Goal: Task Accomplishment & Management: Manage account settings

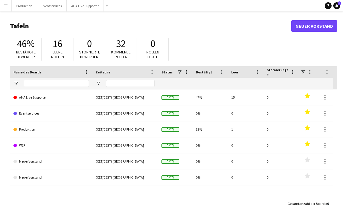
click at [7, 3] on button "Menü" at bounding box center [5, 5] width 11 height 11
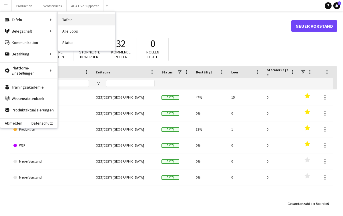
click at [70, 21] on link "Tafeln" at bounding box center [86, 19] width 57 height 11
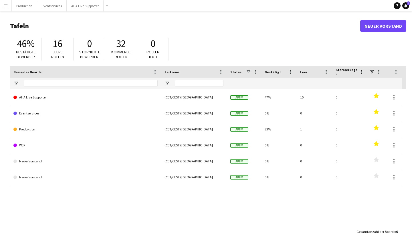
click at [6, 8] on button "Menü" at bounding box center [5, 5] width 11 height 11
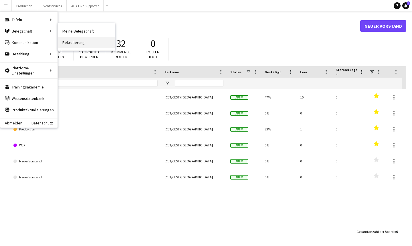
click at [66, 37] on link "Rekrutierung" at bounding box center [86, 42] width 57 height 11
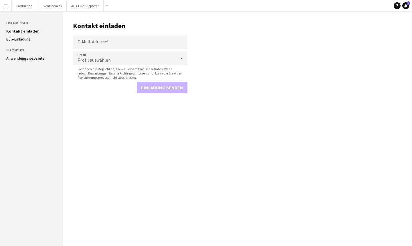
click at [4, 6] on app-icon "Menü" at bounding box center [5, 5] width 5 height 5
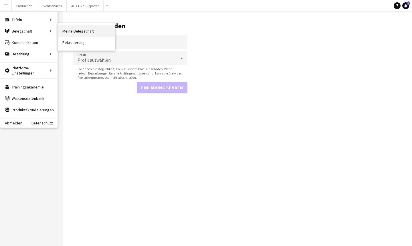
click at [83, 32] on link "Meine Belegschaft" at bounding box center [86, 30] width 57 height 11
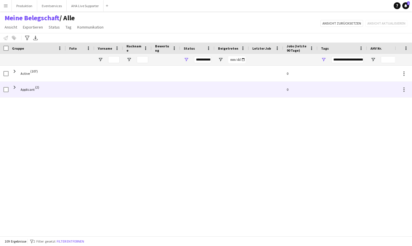
click at [17, 90] on span at bounding box center [14, 87] width 5 height 11
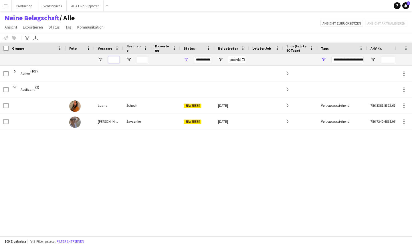
click at [118, 61] on input "Vorname Filtereingang" at bounding box center [113, 59] width 11 height 7
type input "********"
type input "**********"
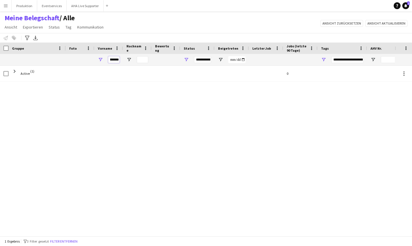
type input "********"
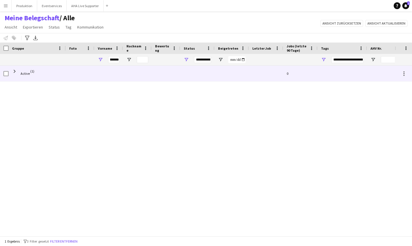
scroll to position [0, 0]
click at [15, 67] on span at bounding box center [14, 71] width 5 height 11
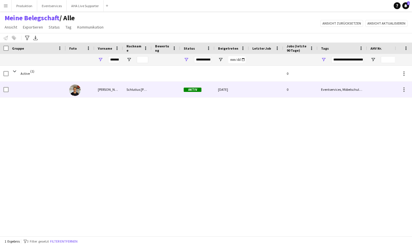
click at [155, 92] on div at bounding box center [166, 90] width 29 height 16
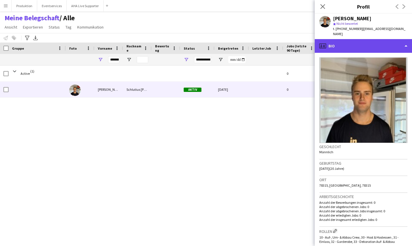
click at [343, 41] on div "profile Bio" at bounding box center [363, 46] width 97 height 14
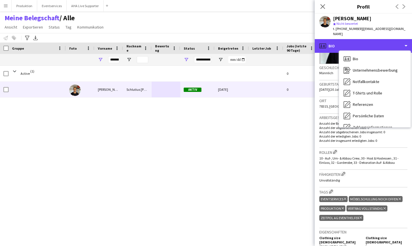
scroll to position [91, 0]
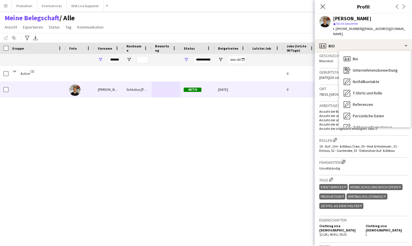
click at [343, 160] on app-icon "Crew-Unternehmensfähigkeiten bearbeiten" at bounding box center [343, 162] width 4 height 4
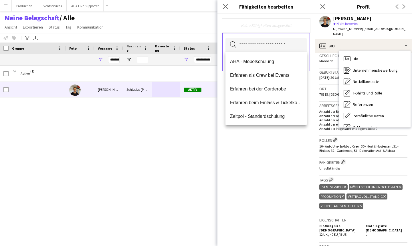
click at [298, 49] on input "text" at bounding box center [265, 45] width 81 height 14
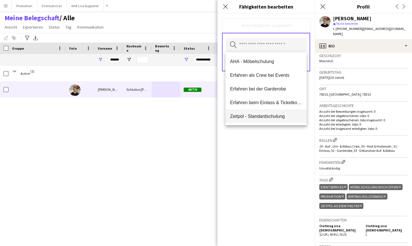
click at [253, 116] on span "Zeitpol - Standardschulung" at bounding box center [266, 116] width 72 height 5
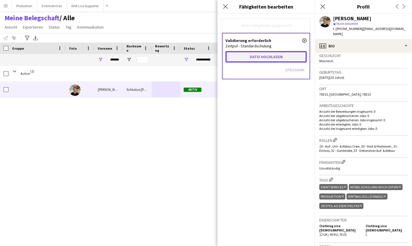
click at [252, 51] on button "Datei hochladen" at bounding box center [265, 56] width 81 height 11
